Goal: Task Accomplishment & Management: Complete application form

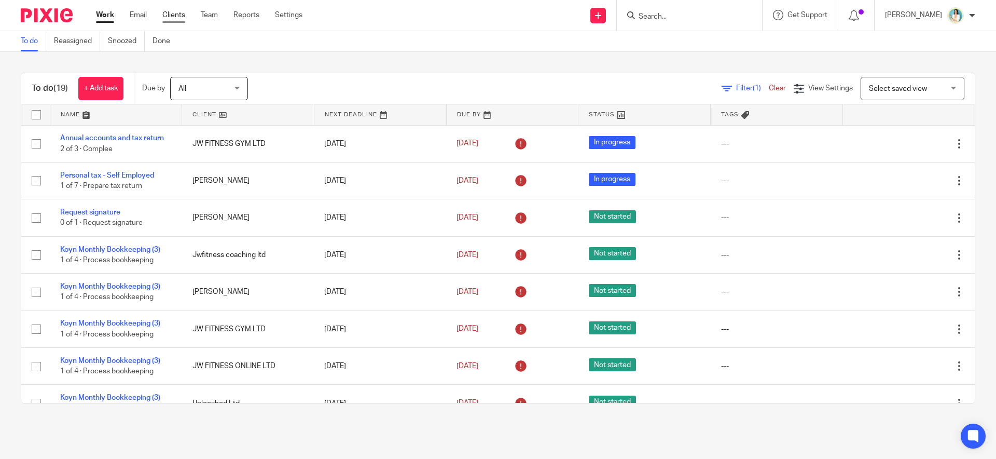
click at [180, 13] on link "Clients" at bounding box center [173, 15] width 23 height 10
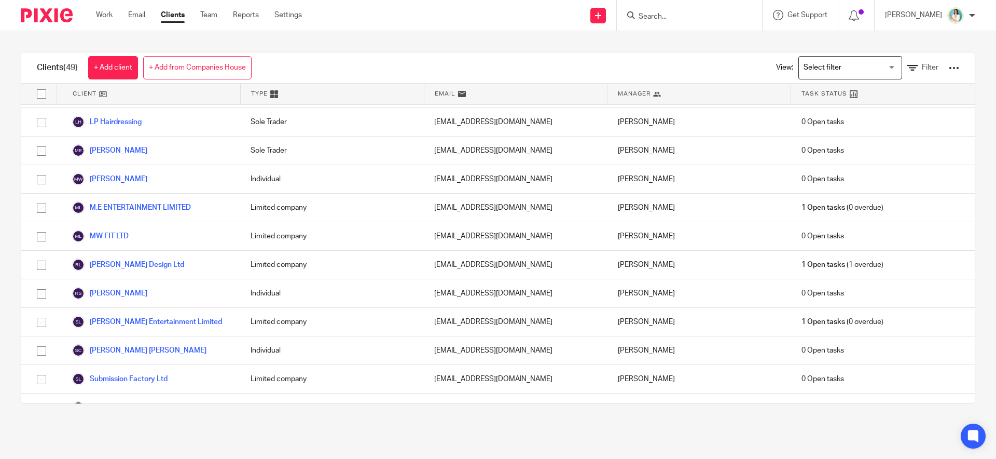
scroll to position [1099, 0]
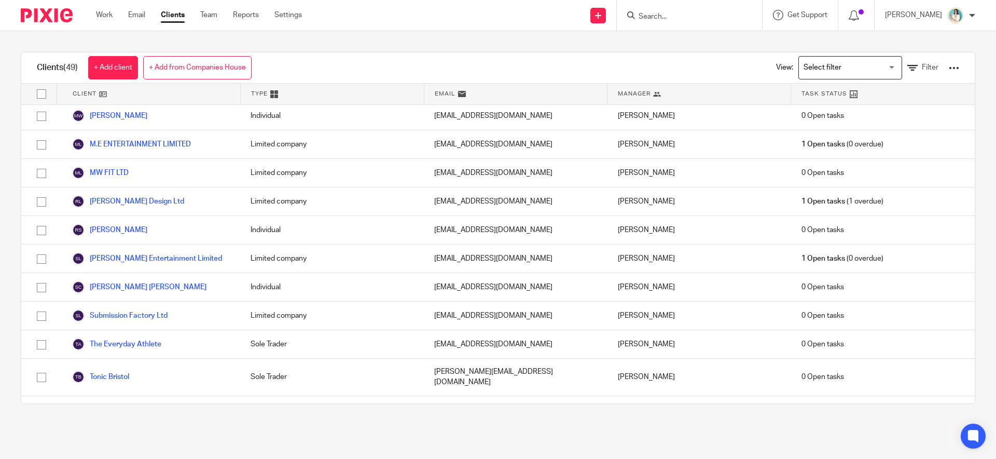
click at [106, 432] on link "WORK RECONSTRUCTED LTD" at bounding box center [130, 438] width 117 height 12
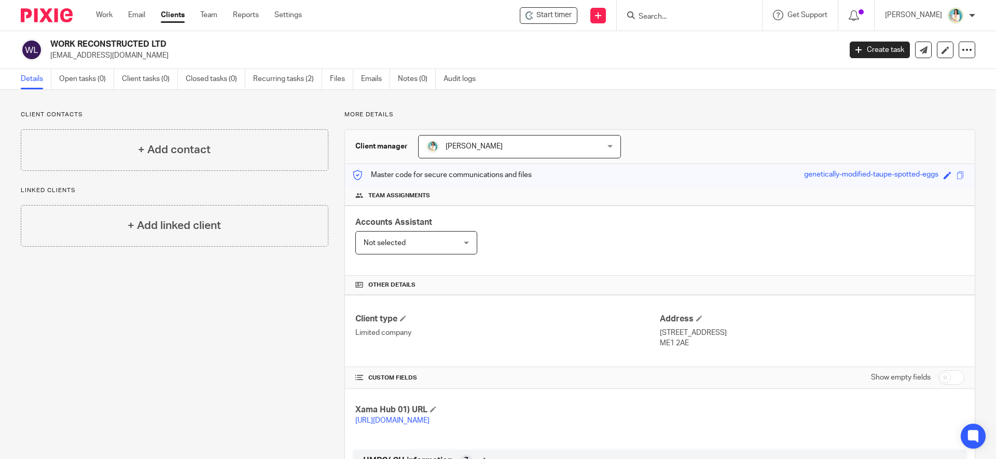
scroll to position [43, 0]
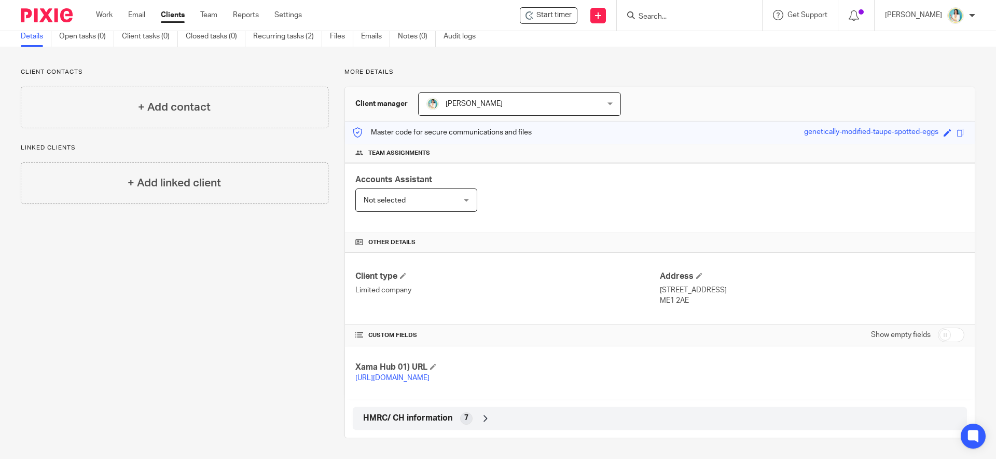
click at [480, 420] on icon at bounding box center [485, 418] width 10 height 10
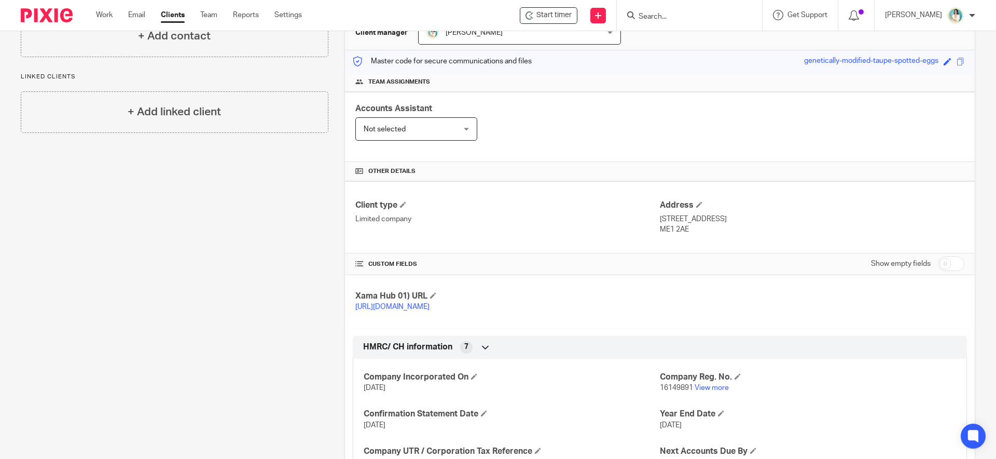
scroll to position [0, 0]
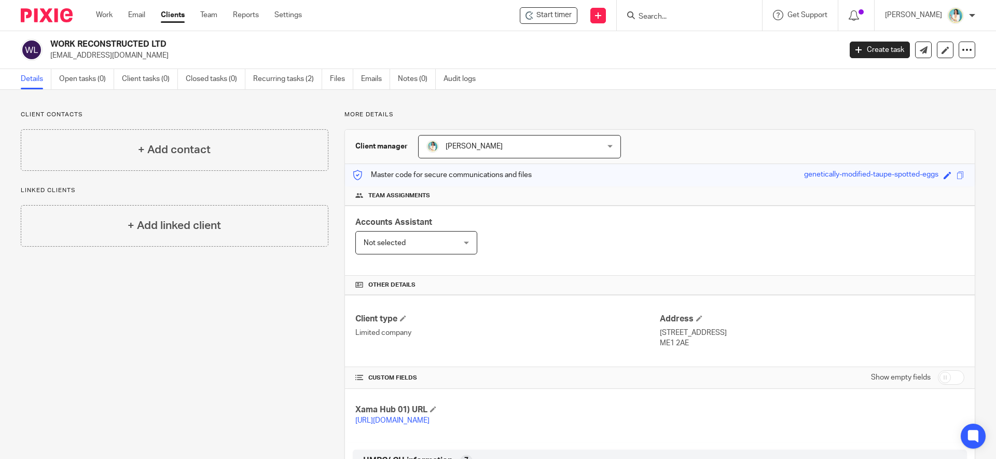
click at [939, 381] on input "checkbox" at bounding box center [951, 377] width 26 height 15
checkbox input "true"
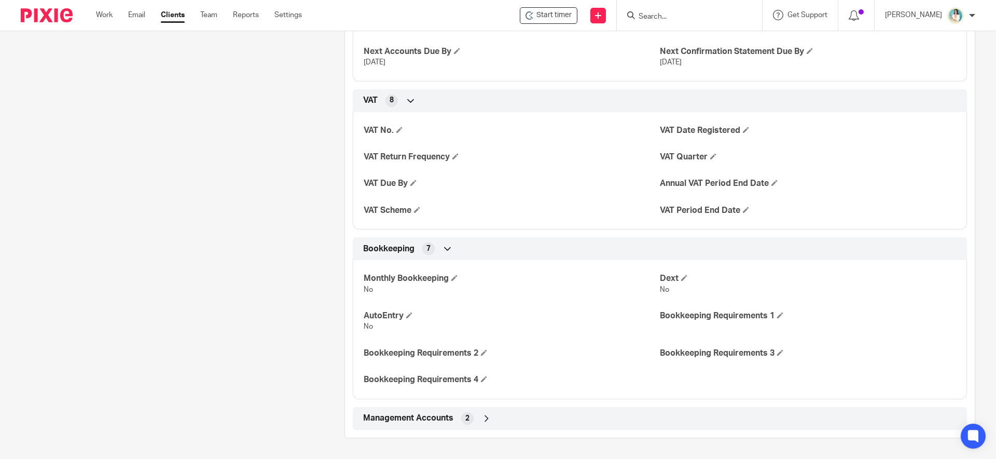
scroll to position [545, 0]
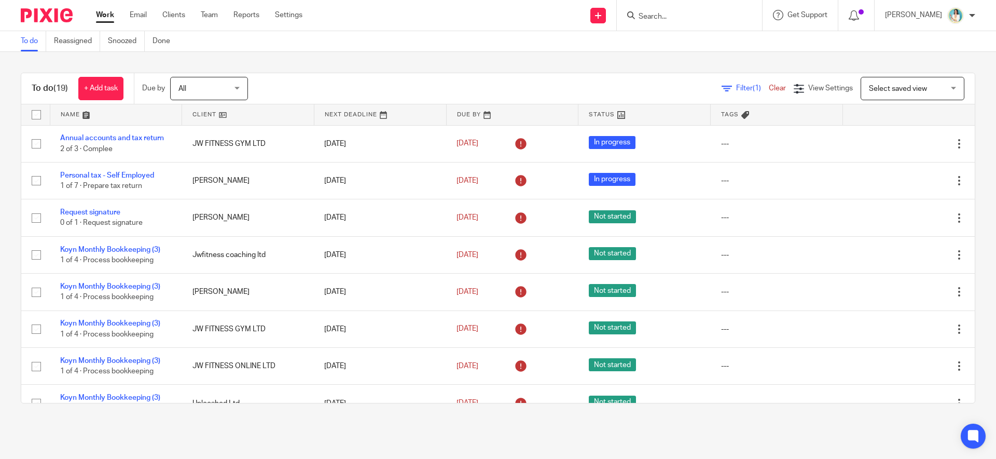
scroll to position [442, 0]
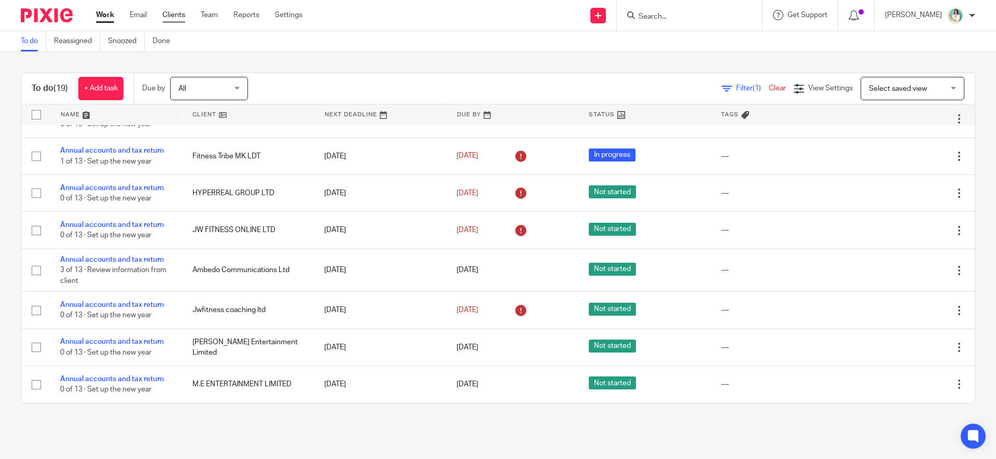
click at [174, 16] on link "Clients" at bounding box center [173, 15] width 23 height 10
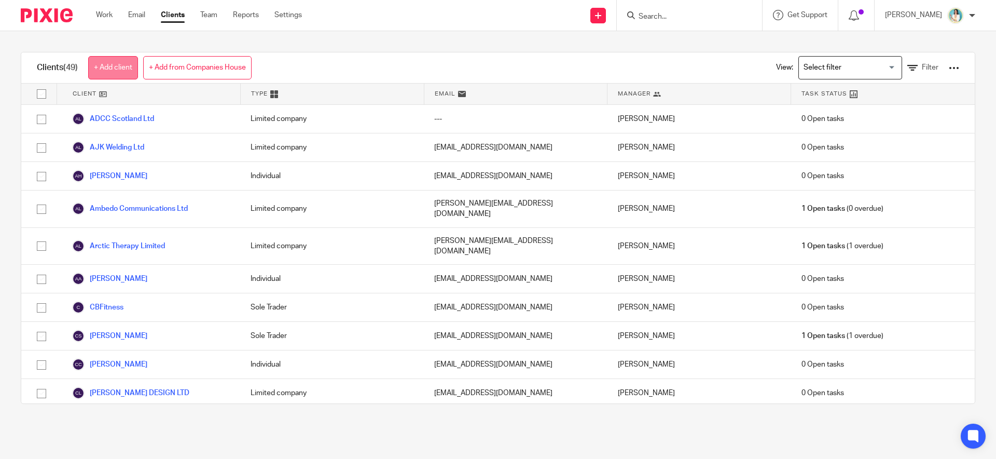
click at [98, 63] on link "+ Add client" at bounding box center [113, 67] width 50 height 23
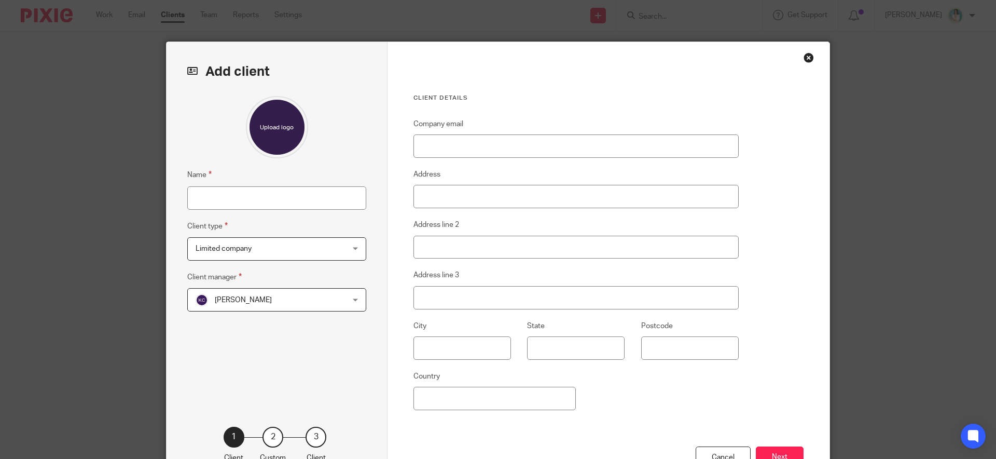
click at [270, 209] on div "Name Client type Limited company Limited company Limited company Sole Trader In…" at bounding box center [276, 245] width 179 height 299
click at [273, 204] on input "Name" at bounding box center [276, 197] width 179 height 23
type input "Carol Innes"
click at [241, 245] on span "Limited company" at bounding box center [224, 248] width 56 height 7
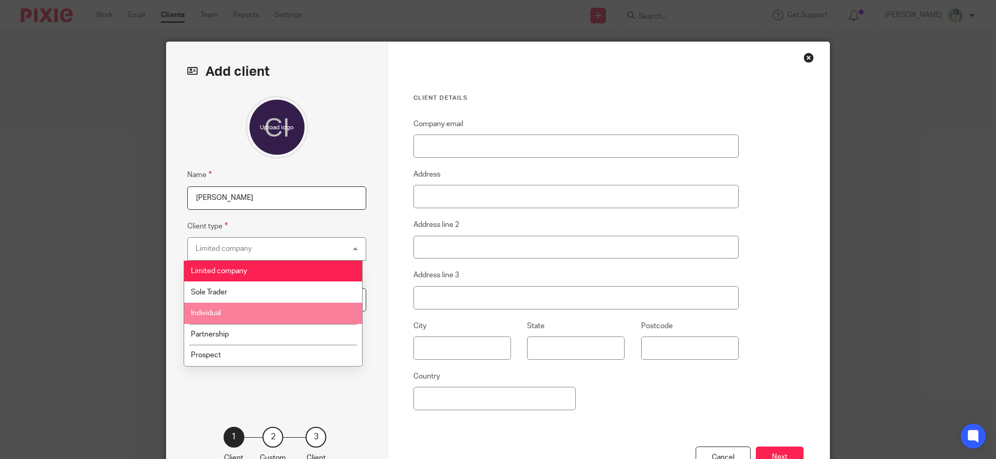
click at [237, 316] on li "Individual" at bounding box center [273, 312] width 178 height 21
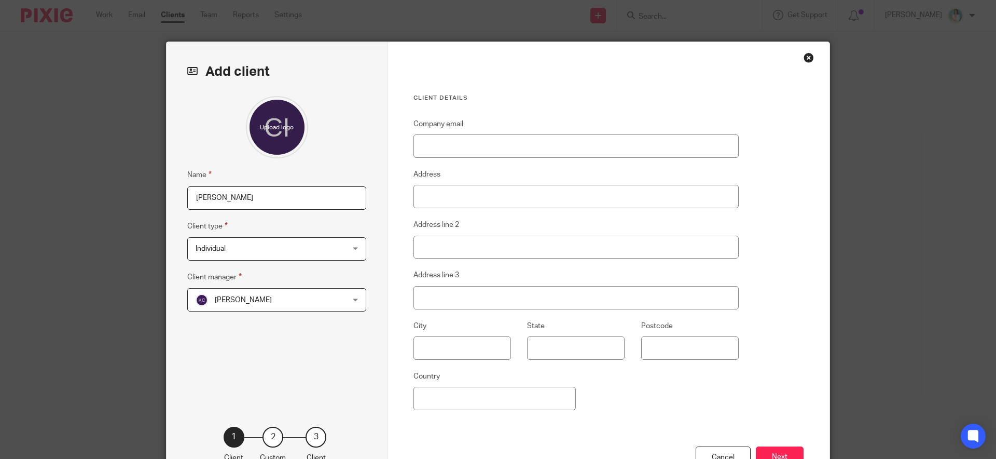
click at [338, 298] on div "Kate Curran Kate Curran" at bounding box center [276, 299] width 179 height 23
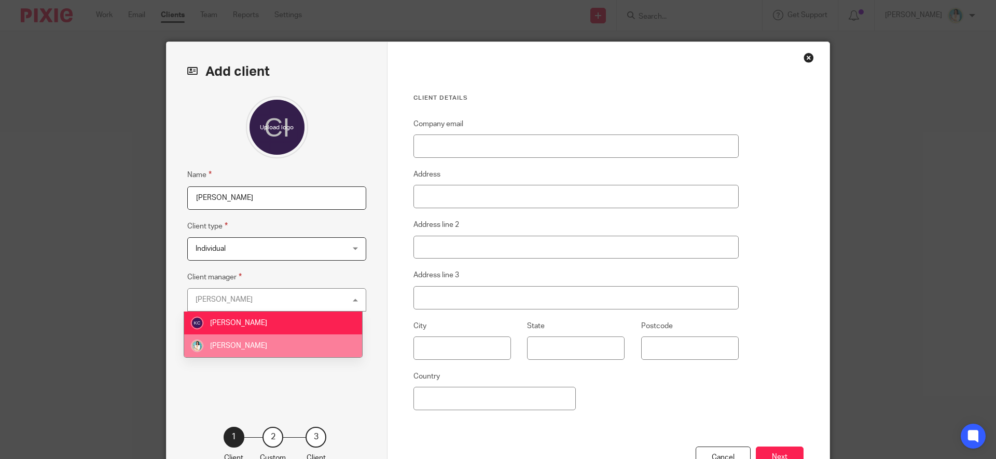
click at [315, 338] on li "[PERSON_NAME]" at bounding box center [273, 345] width 178 height 23
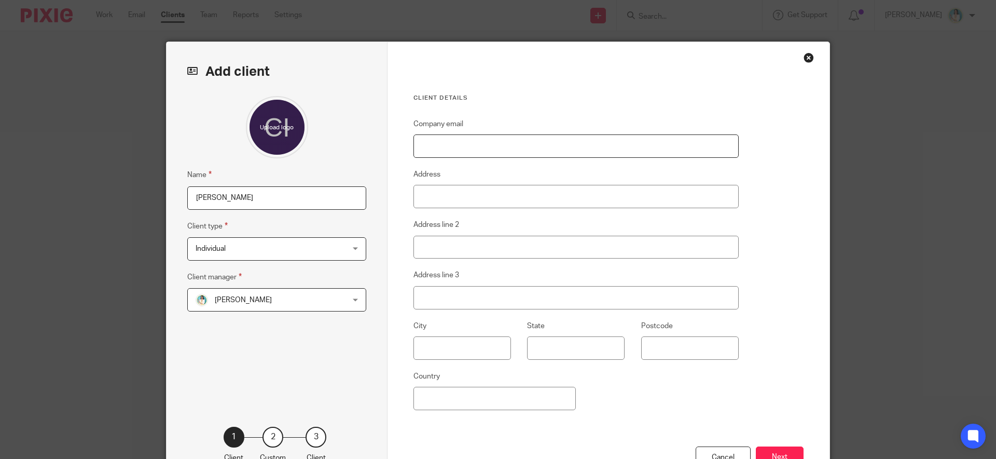
click at [458, 153] on input "Company email" at bounding box center [575, 145] width 325 height 23
paste input "carol-innes-1963@hotmail.com"
type input "carol-innes-1963@hotmail.com"
click at [427, 177] on label "Address" at bounding box center [426, 174] width 27 height 10
click at [427, 185] on input "Address" at bounding box center [575, 196] width 325 height 23
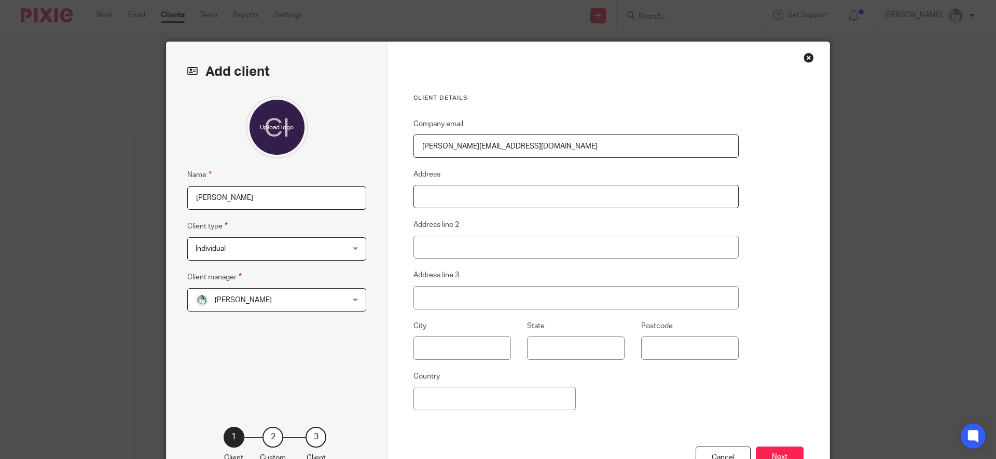
click at [451, 198] on input "Address" at bounding box center [575, 196] width 325 height 23
paste input "61 Chattan Avenue Stirling FK9 5RF"
drag, startPoint x: 506, startPoint y: 199, endPoint x: 541, endPoint y: 199, distance: 35.3
click at [541, 199] on input "61 Chattan Avenue Stirling FK9 5RF" at bounding box center [575, 196] width 325 height 23
drag, startPoint x: 535, startPoint y: 198, endPoint x: 507, endPoint y: 197, distance: 27.5
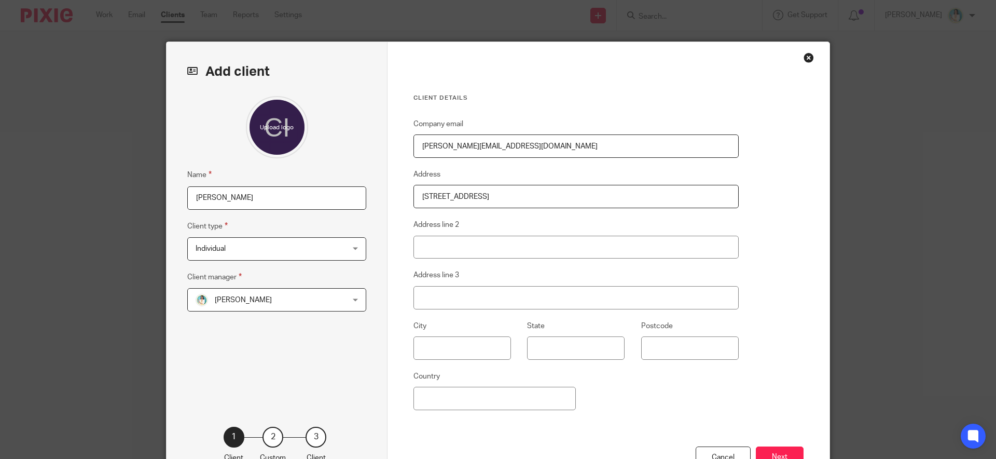
click at [507, 197] on input "61 Chattan Avenue Stirling FK9 5RF" at bounding box center [575, 196] width 325 height 23
type input "61 Chattan Avenue Stirling"
click at [687, 348] on input "Postcode" at bounding box center [690, 347] width 98 height 23
paste input "FK9 5RF"
type input "FK9 5RF"
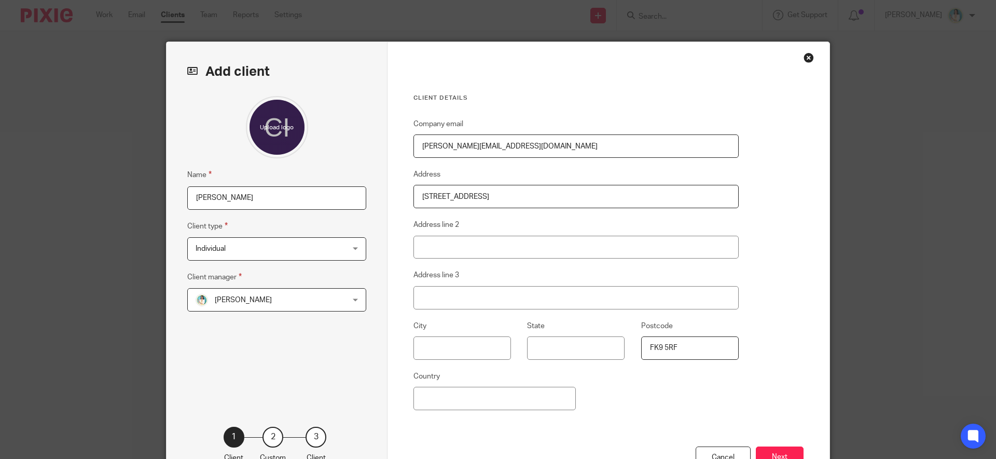
drag, startPoint x: 482, startPoint y: 197, endPoint x: 511, endPoint y: 197, distance: 29.6
click at [511, 197] on input "61 Chattan Avenue Stirling" at bounding box center [575, 196] width 325 height 23
type input "[STREET_ADDRESS]"
click at [431, 345] on input "text" at bounding box center [462, 347] width 98 height 23
paste input "Stirling"
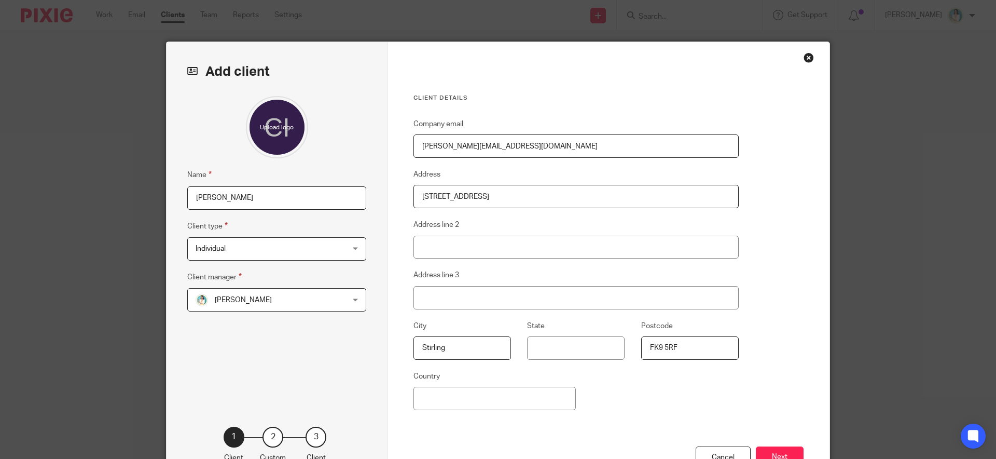
type input "Stirling"
click at [665, 416] on div "Company email carol-innes-1963@hotmail.com Address 61 Chattan Avenue Address li…" at bounding box center [575, 282] width 325 height 328
click at [779, 449] on button "Next" at bounding box center [780, 457] width 48 height 22
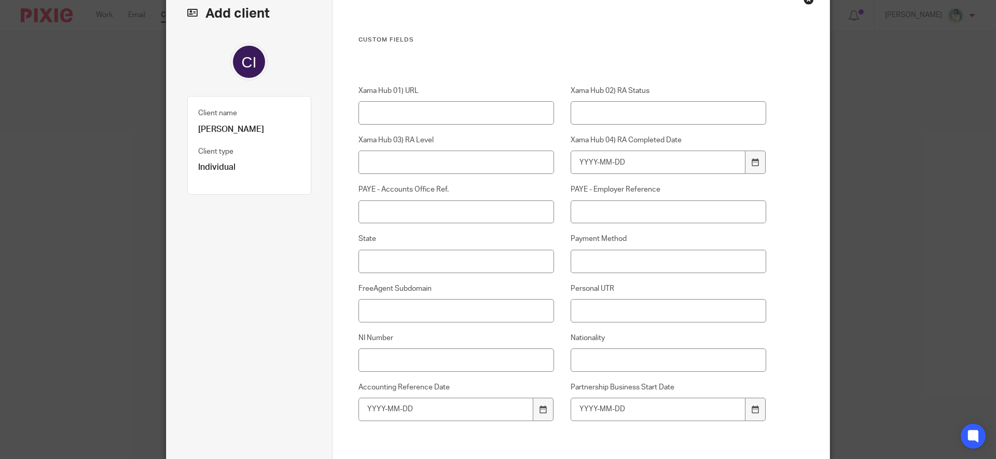
scroll to position [95, 0]
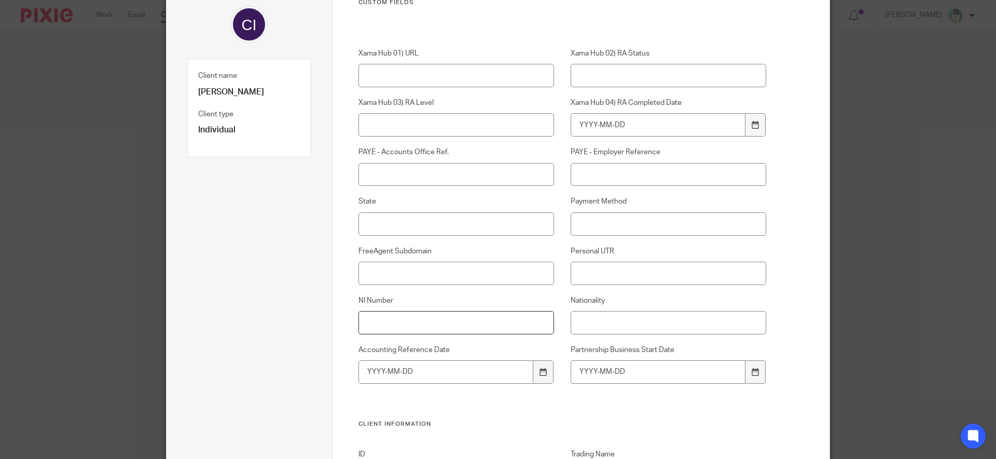
click at [388, 322] on input "NI Number" at bounding box center [456, 322] width 196 height 23
paste input "NA 31 56 50 A"
type input "NA 31 56 50 A"
click at [623, 236] on div "Xama Hub 01) URL Xama Hub 02) RA Status Xama Hub 03) RA Level Xama Hub 04) RA C…" at bounding box center [554, 233] width 424 height 371
click at [616, 263] on input "Personal UTR" at bounding box center [669, 272] width 196 height 23
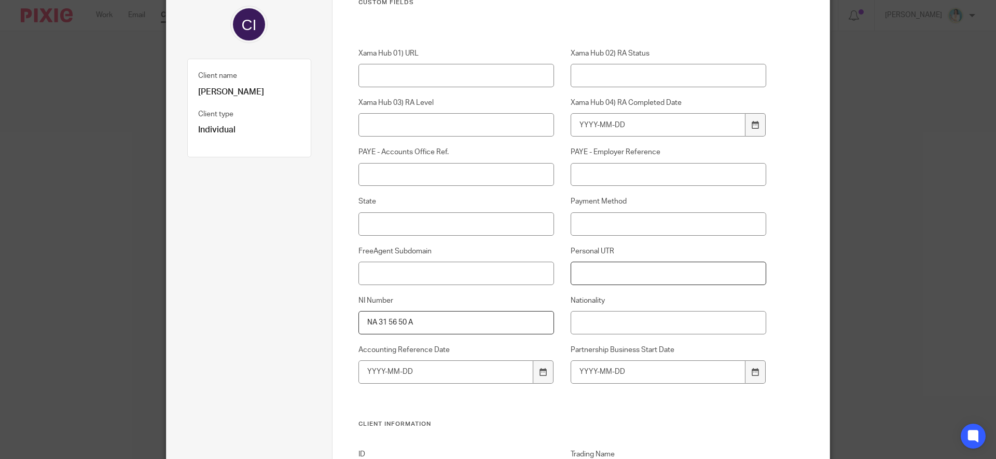
click at [608, 270] on input "Personal UTR" at bounding box center [669, 272] width 196 height 23
click at [603, 270] on input "Personal UTR" at bounding box center [669, 272] width 196 height 23
paste input "7033164709"
type input "7033164709"
click at [556, 290] on div "Xama Hub 01) URL Xama Hub 02) RA Status Xama Hub 03) RA Level Xama Hub 04) RA C…" at bounding box center [554, 233] width 424 height 371
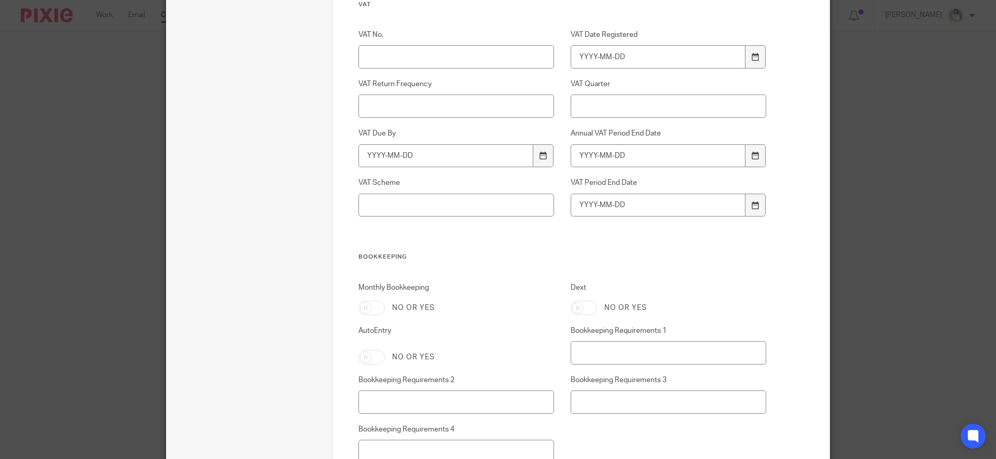
scroll to position [1297, 0]
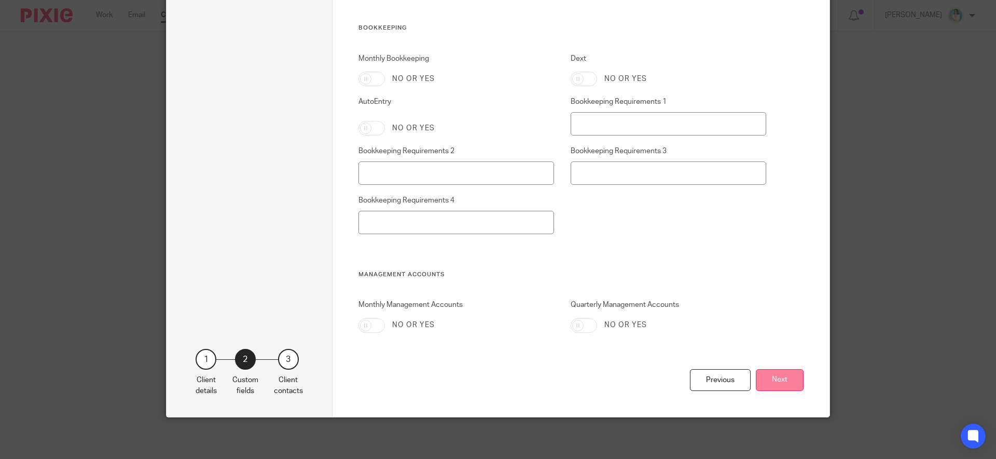
click at [773, 381] on button "Next" at bounding box center [780, 380] width 48 height 22
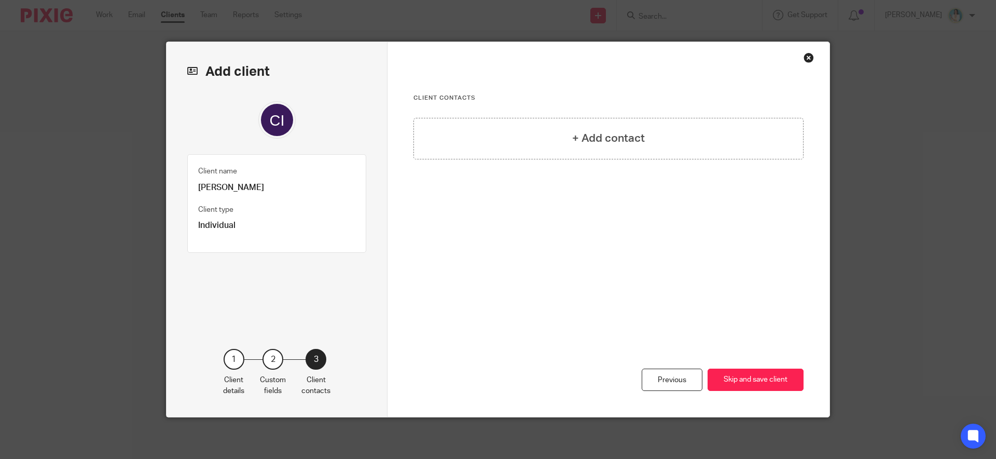
click at [773, 381] on button "Skip and save client" at bounding box center [756, 379] width 96 height 22
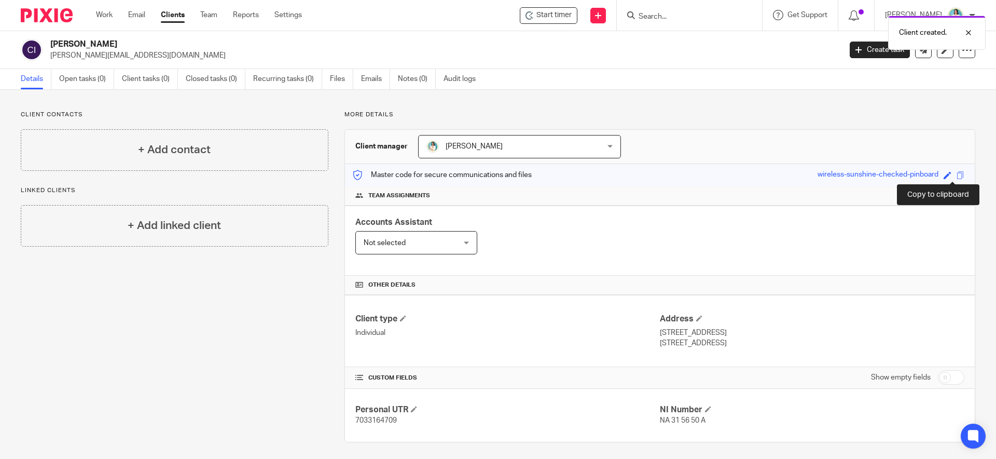
click at [957, 176] on span at bounding box center [961, 175] width 8 height 8
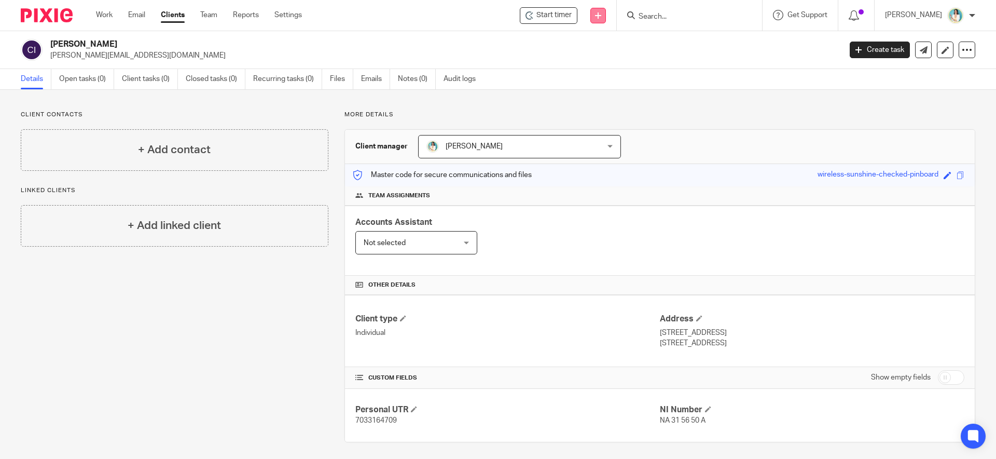
click at [599, 16] on icon at bounding box center [598, 15] width 6 height 6
click at [583, 90] on link "Request signature" at bounding box center [597, 94] width 73 height 15
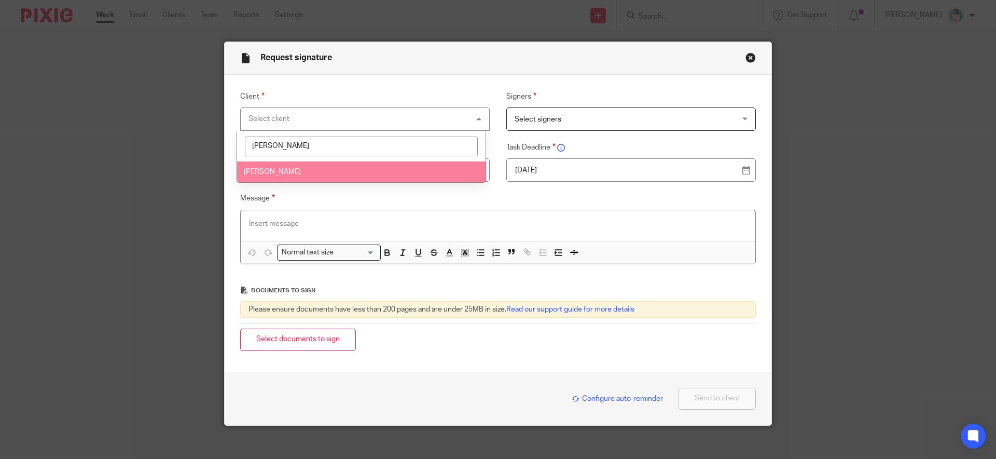
type input "carol"
click at [326, 172] on li "[PERSON_NAME]" at bounding box center [361, 171] width 248 height 21
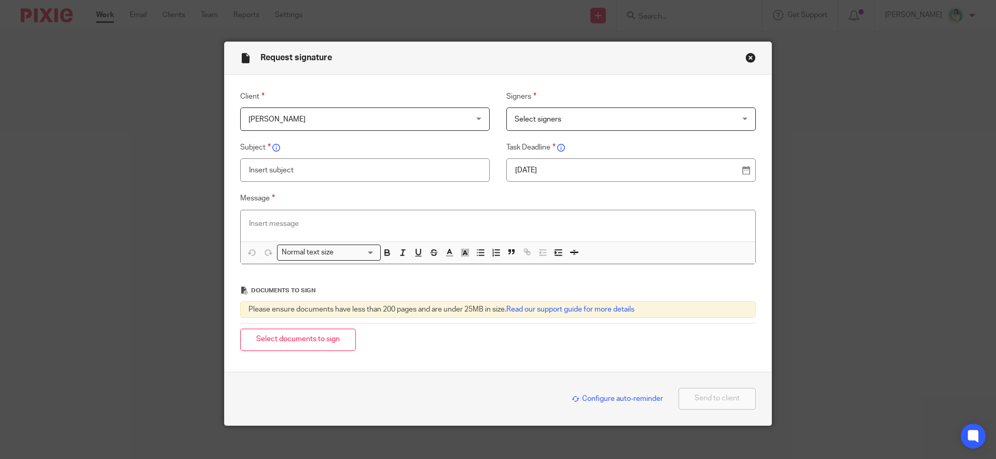
click at [534, 102] on label "Signers" at bounding box center [631, 96] width 250 height 12
click at [534, 115] on span "Select signers" at bounding box center [611, 119] width 193 height 22
click at [536, 120] on div "Select signers" at bounding box center [631, 118] width 250 height 23
click at [748, 56] on button "Close modal" at bounding box center [750, 57] width 10 height 10
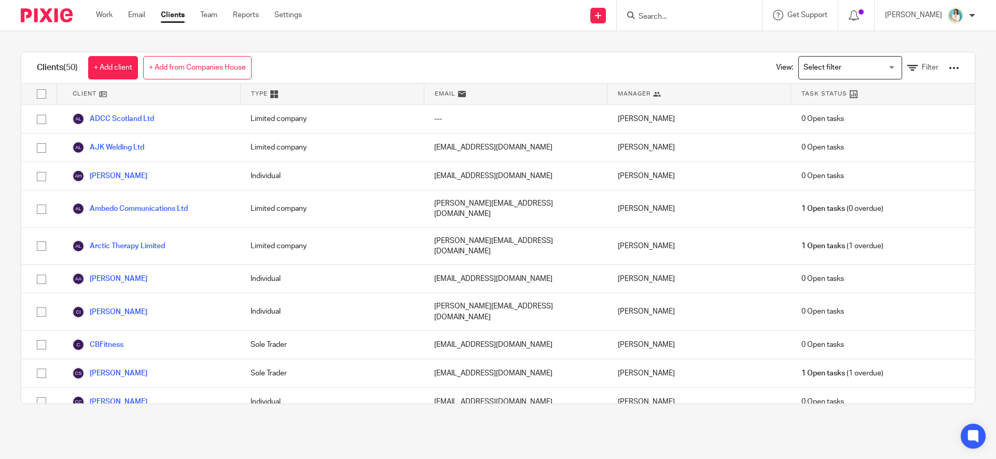
click at [113, 306] on link "[PERSON_NAME]" at bounding box center [109, 312] width 75 height 12
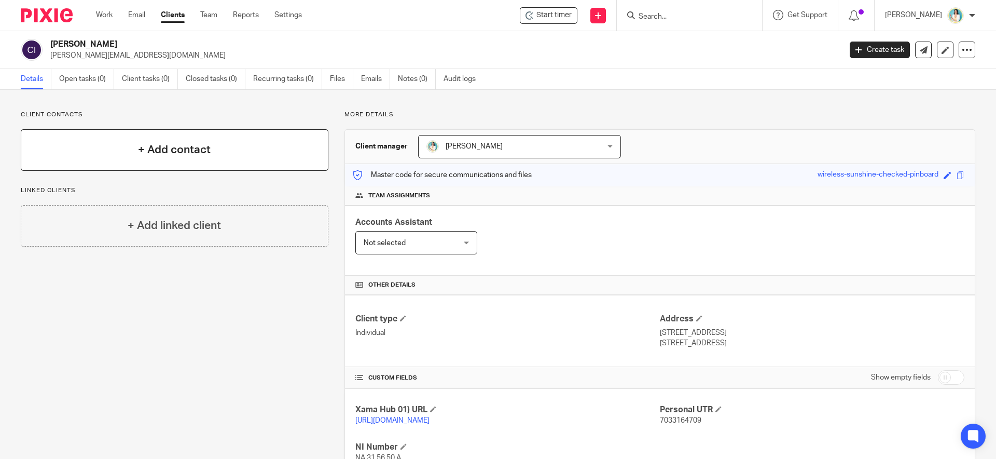
click at [178, 144] on h4 "+ Add contact" at bounding box center [174, 150] width 73 height 16
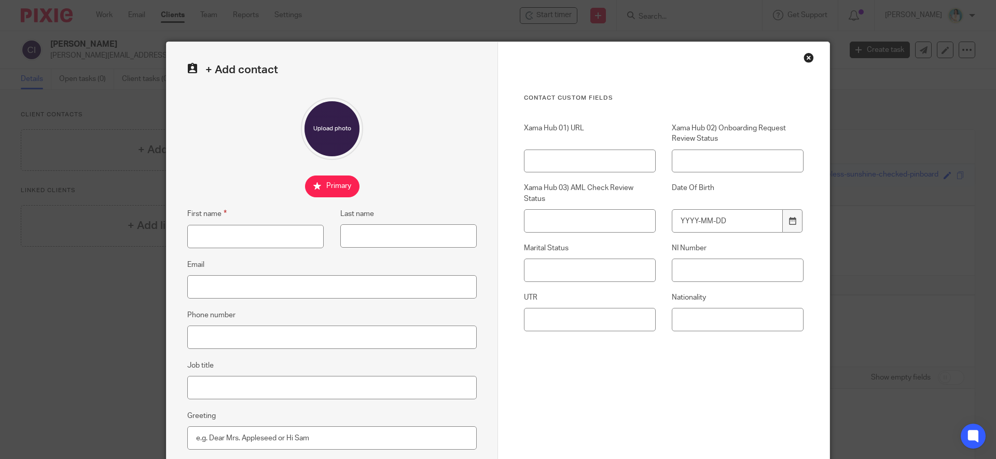
click at [226, 223] on div "First name" at bounding box center [255, 215] width 136 height 17
click at [222, 232] on input "First name" at bounding box center [255, 236] width 136 height 23
type input "Carol"
type input "Innes"
type input "Carol-innes-1963@hotmail.com"
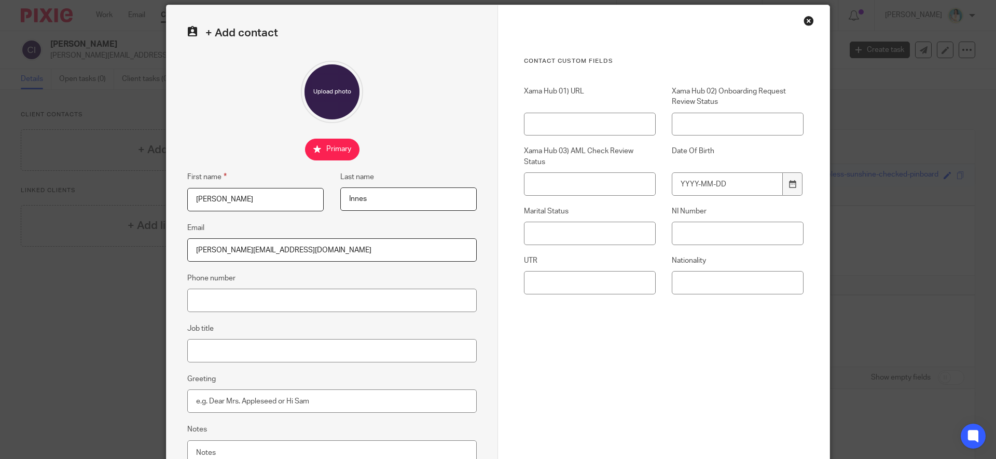
scroll to position [80, 0]
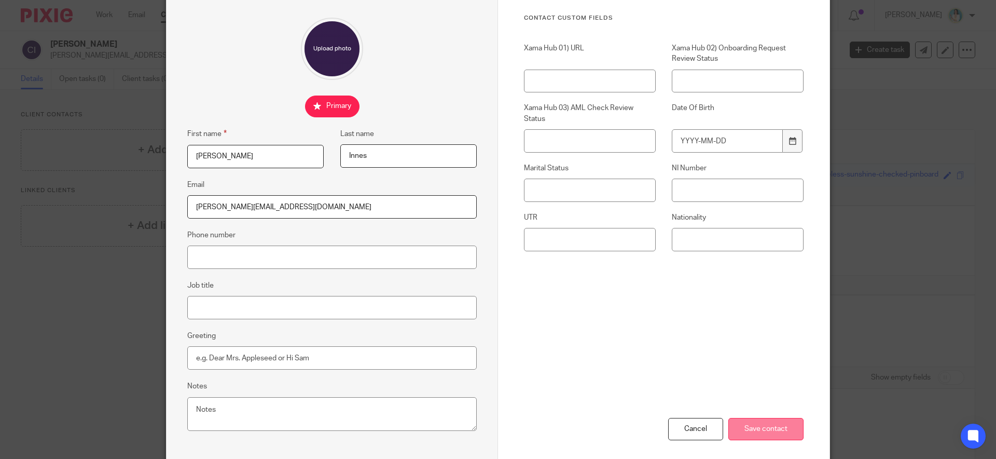
type input "Carol"
click at [783, 436] on input "Save contact" at bounding box center [765, 429] width 75 height 22
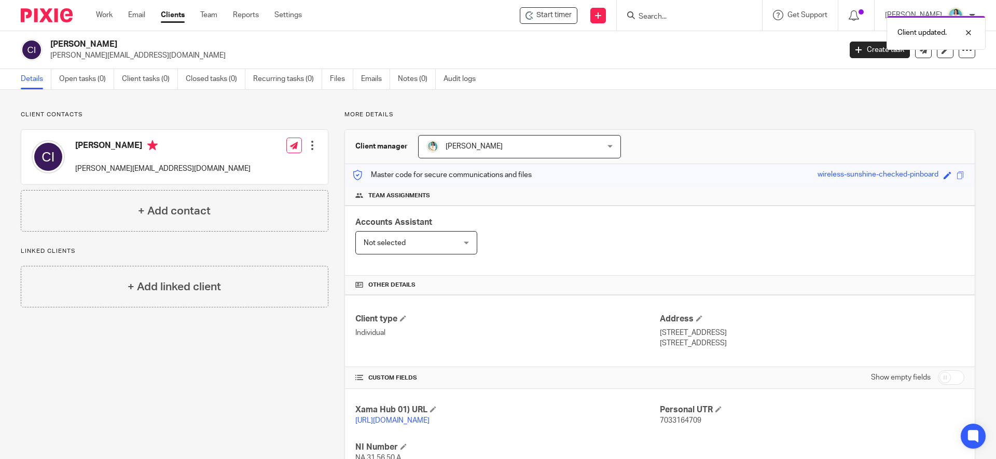
click at [596, 12] on div "Client updated." at bounding box center [742, 29] width 488 height 39
click at [597, 16] on div "Client updated." at bounding box center [742, 29] width 488 height 39
click at [598, 16] on div "Client updated." at bounding box center [742, 29] width 488 height 39
click at [599, 14] on icon at bounding box center [598, 15] width 6 height 6
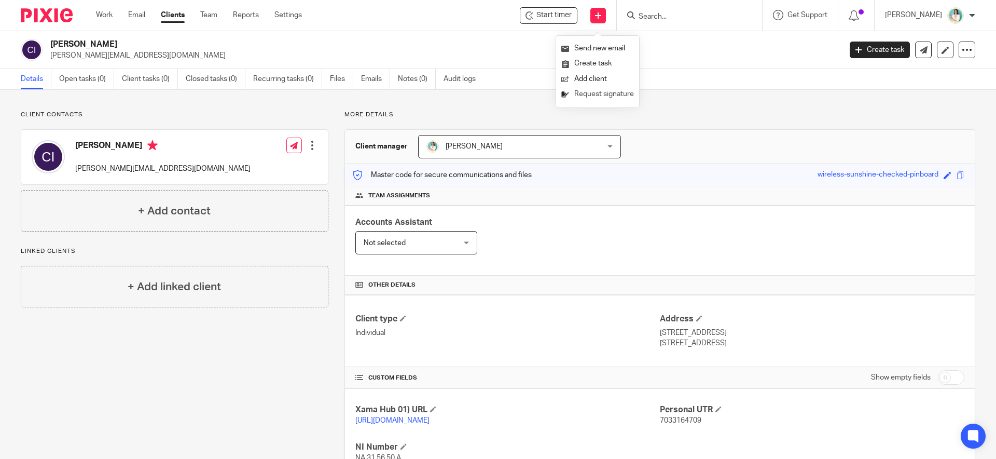
click at [582, 94] on link "Request signature" at bounding box center [597, 94] width 73 height 15
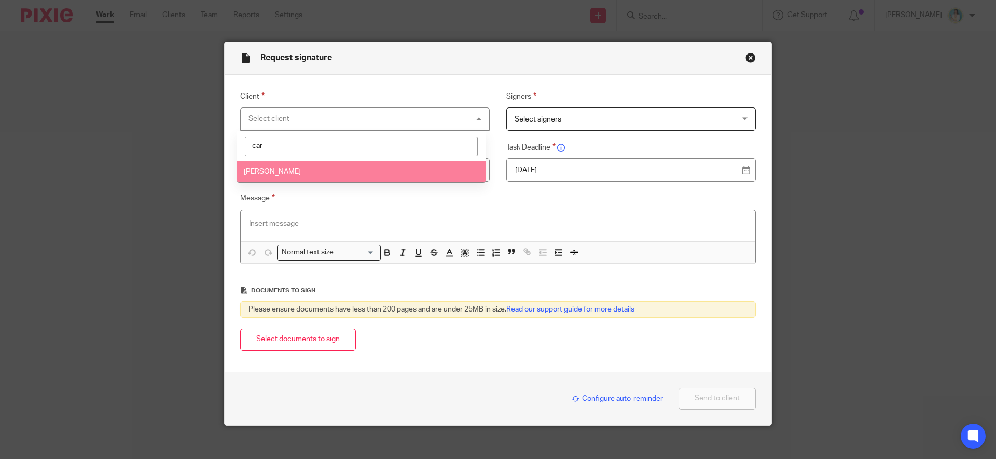
type input "car"
click at [350, 171] on li "[PERSON_NAME]" at bounding box center [361, 171] width 248 height 21
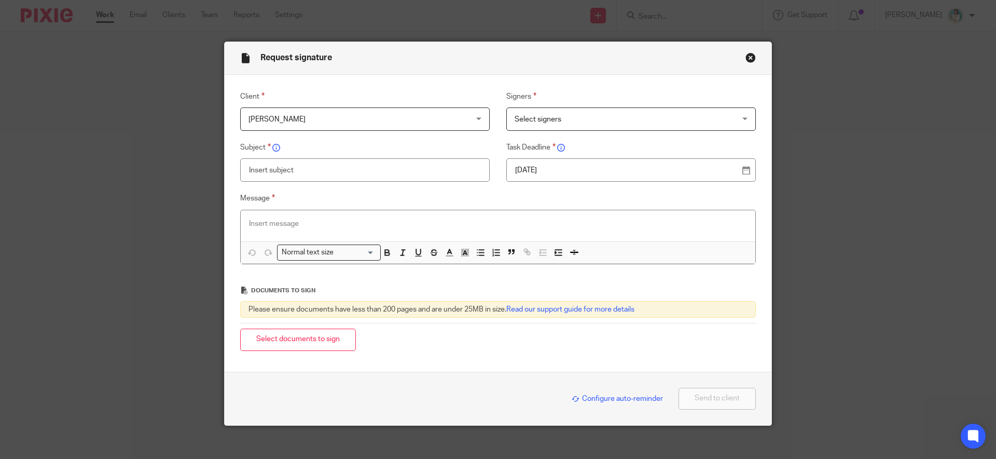
click at [543, 116] on span "Select signers" at bounding box center [538, 119] width 47 height 7
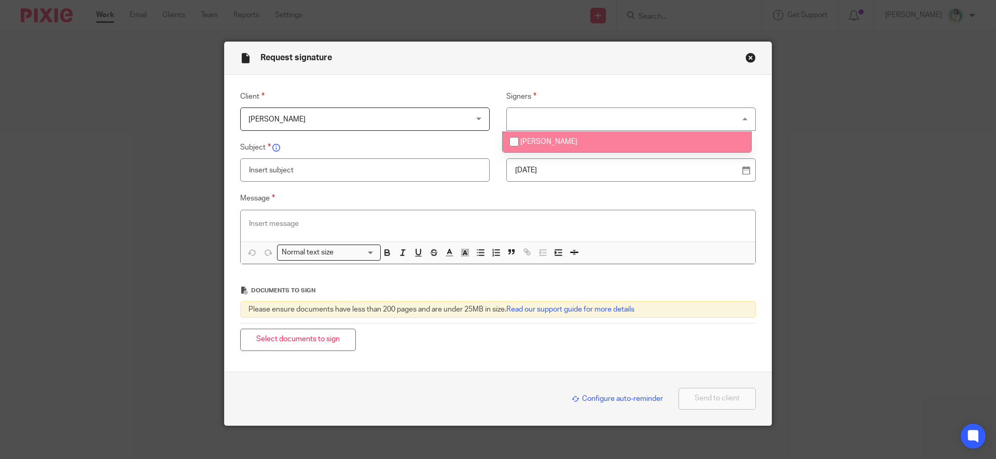
click at [542, 144] on span "[PERSON_NAME]" at bounding box center [548, 141] width 57 height 7
checkbox input "true"
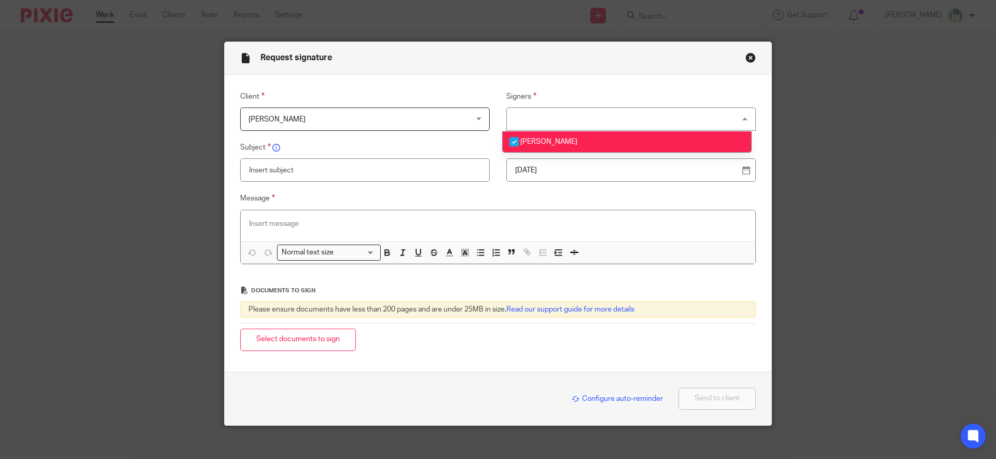
click at [410, 177] on input "text" at bounding box center [365, 169] width 250 height 23
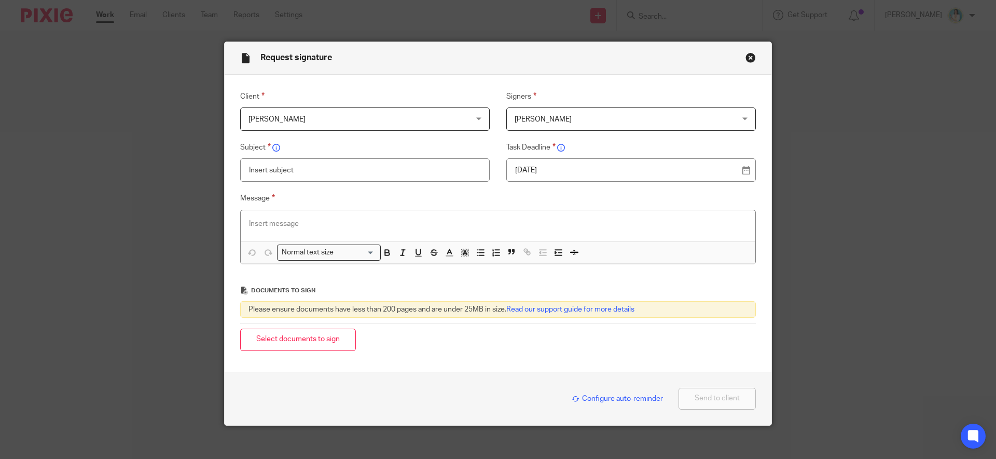
paste input "Your 2024/25 Self Assessment is Ready"
type input "Your 2024/25 Self Assessment is Ready"
click at [358, 217] on div at bounding box center [498, 225] width 515 height 31
click at [244, 222] on div "To enrich screen reader interactions, please activate Accessibility in Grammarl…" at bounding box center [498, 225] width 515 height 31
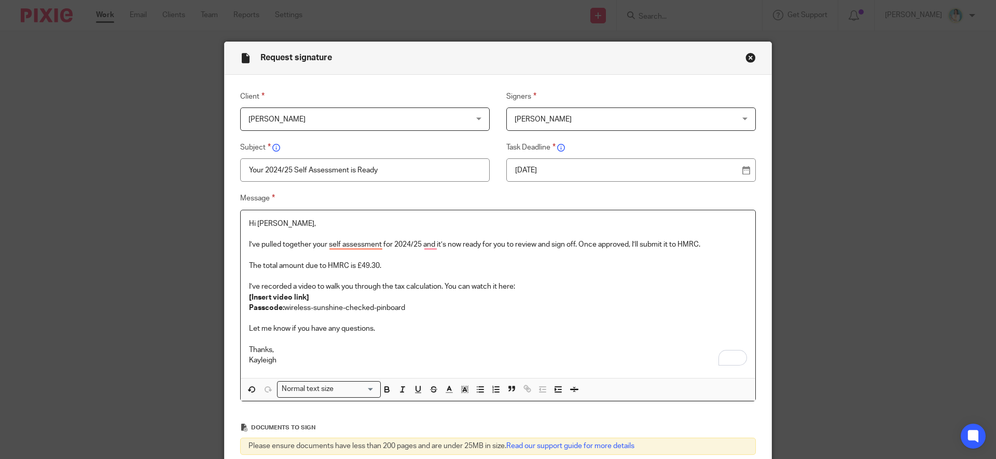
click at [414, 288] on p "I’ve recorded a video to walk you through the tax calculation. You can watch it…" at bounding box center [498, 286] width 498 height 10
click at [317, 298] on p "[Insert video link]" at bounding box center [498, 297] width 498 height 10
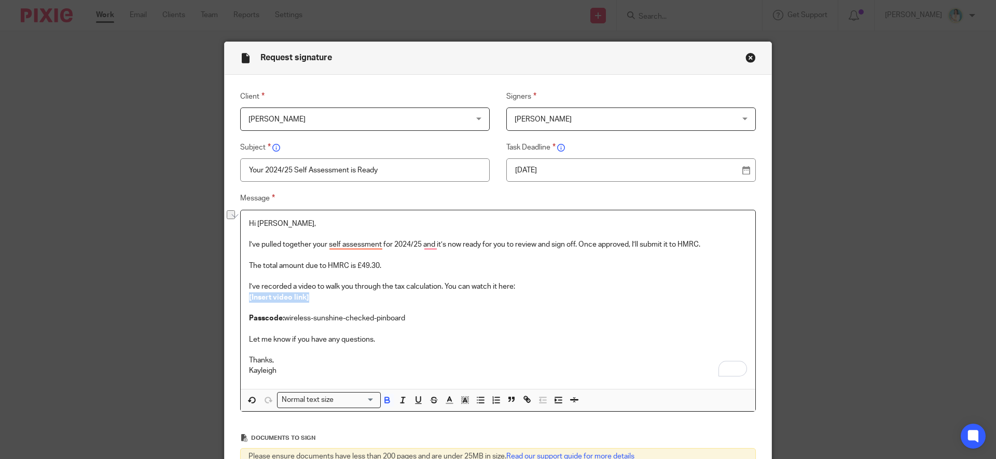
drag, startPoint x: 313, startPoint y: 298, endPoint x: 240, endPoint y: 298, distance: 72.6
click at [240, 298] on div "Message Hi [PERSON_NAME], I’ve pulled together your self assessment for 2024/25…" at bounding box center [490, 301] width 532 height 219
click at [574, 338] on p "Let me know if you have any questions." at bounding box center [498, 339] width 498 height 10
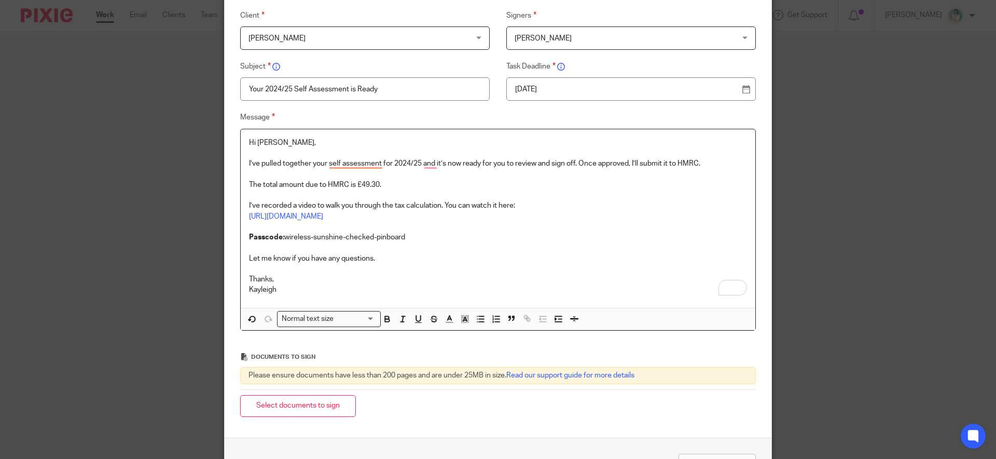
click at [301, 393] on div "Select documents to sign" at bounding box center [498, 406] width 516 height 33
click at [300, 401] on button "Select documents to sign" at bounding box center [298, 406] width 116 height 22
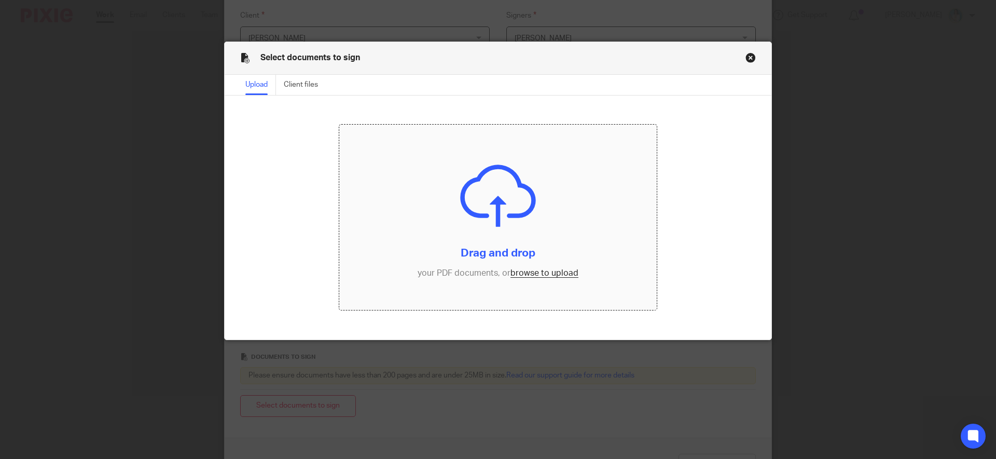
click at [524, 269] on input "file" at bounding box center [498, 217] width 318 height 186
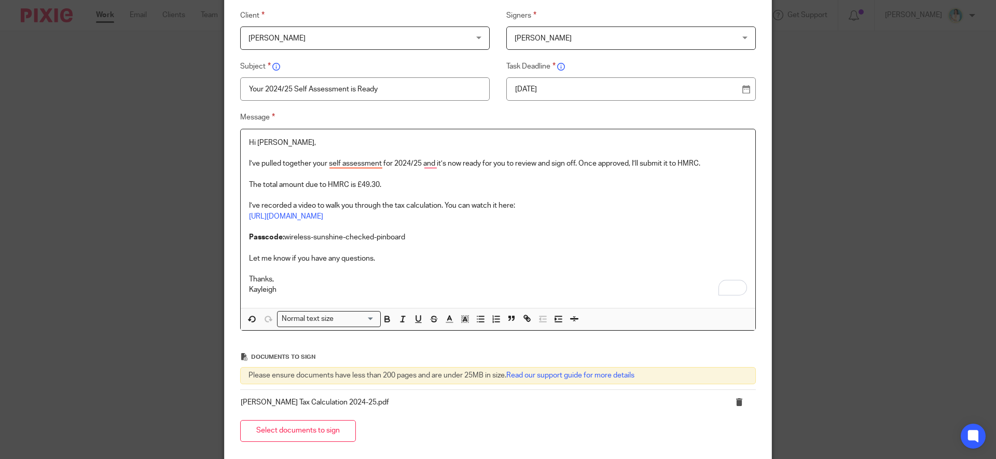
drag, startPoint x: 282, startPoint y: 239, endPoint x: 403, endPoint y: 239, distance: 120.9
click at [403, 239] on p "Passcode: wireless-sunshine-checked-pinboard" at bounding box center [498, 237] width 498 height 10
click at [461, 313] on button "button" at bounding box center [465, 318] width 13 height 13
click at [469, 331] on li "color:#FCDC00" at bounding box center [473, 332] width 8 height 8
click at [475, 279] on p "Thanks," at bounding box center [498, 279] width 498 height 10
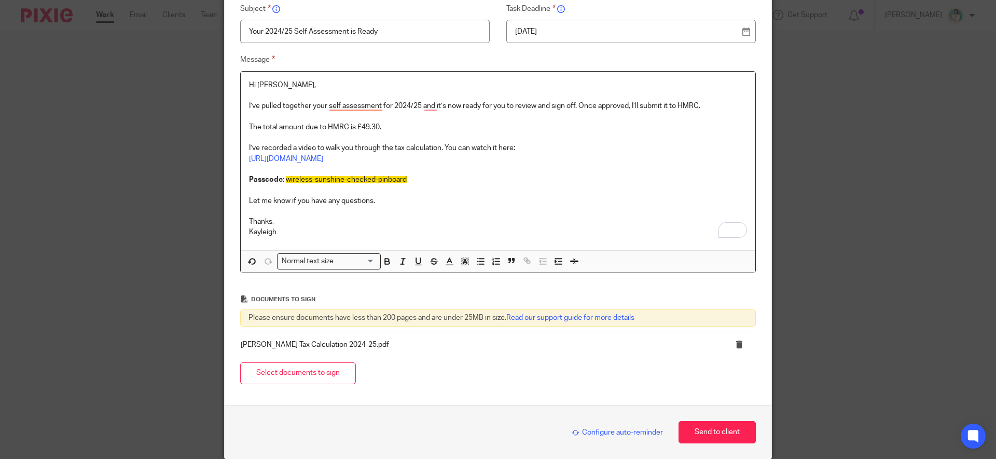
scroll to position [151, 0]
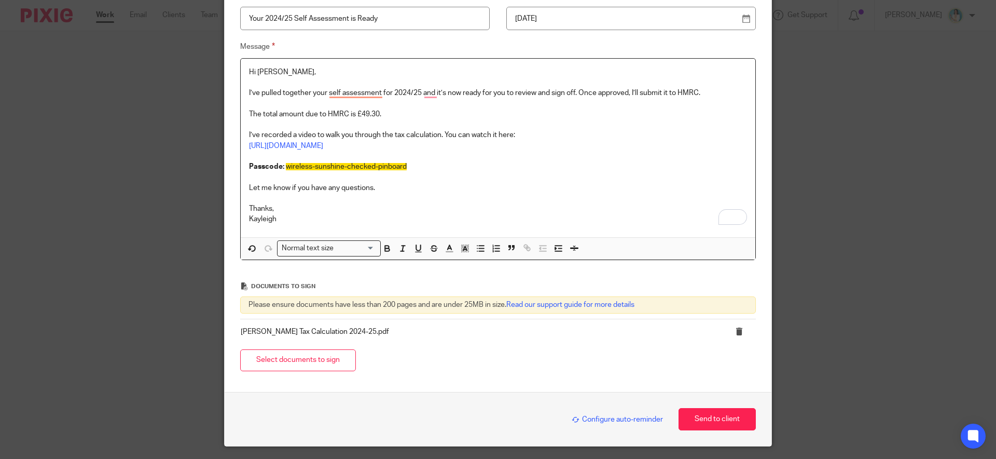
click at [621, 421] on span "Configure auto-reminder" at bounding box center [617, 419] width 91 height 7
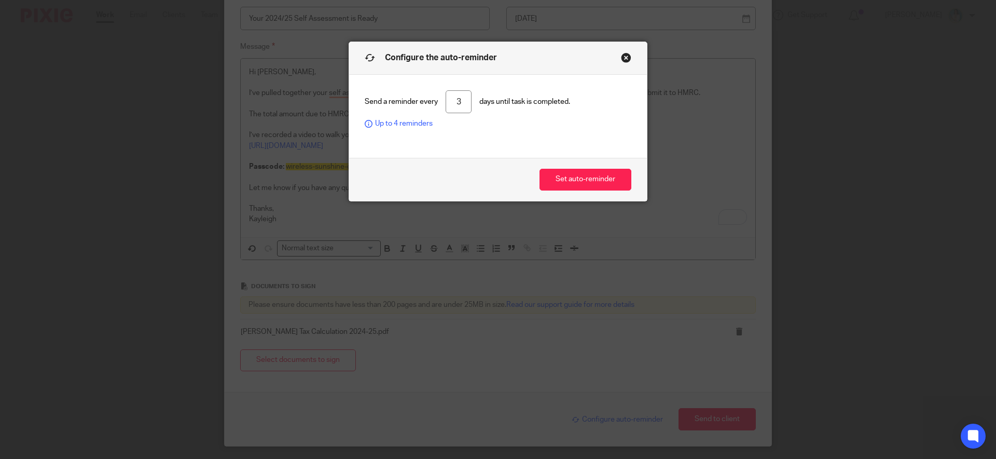
drag, startPoint x: 451, startPoint y: 101, endPoint x: 469, endPoint y: 103, distance: 18.8
click at [469, 103] on div "Send a reminder every 3 days until task is completed. Up to 4 reminders" at bounding box center [498, 109] width 267 height 39
type input "7"
click at [590, 176] on button "Set auto-reminder" at bounding box center [585, 180] width 92 height 22
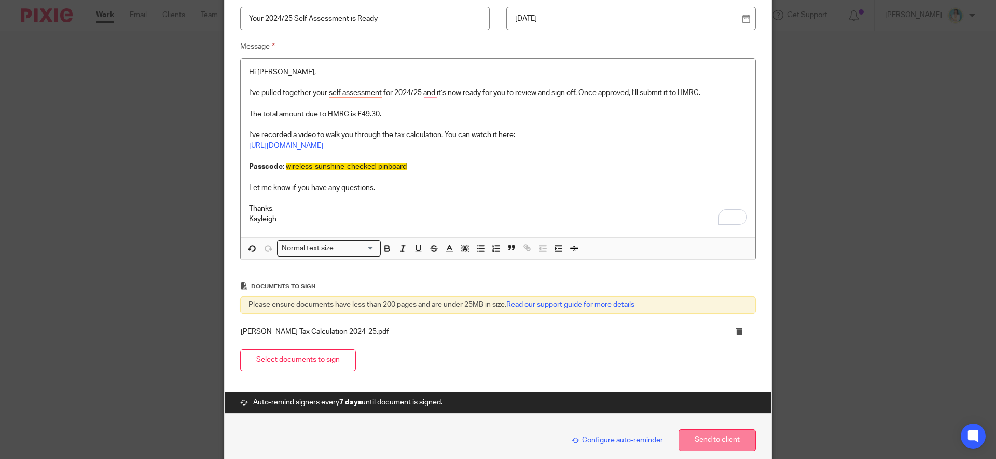
click at [712, 440] on button "Send to client" at bounding box center [717, 440] width 77 height 22
